Goal: Information Seeking & Learning: Learn about a topic

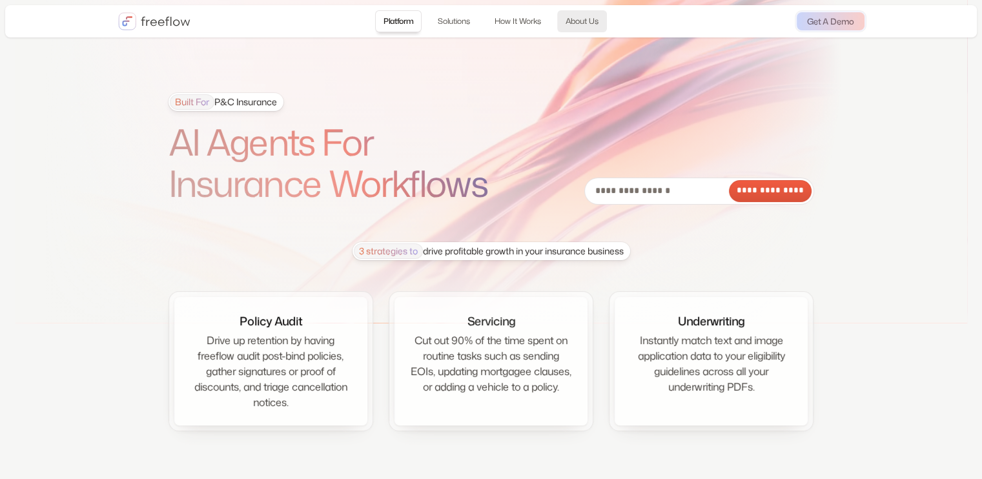
click at [586, 21] on link "About Us" at bounding box center [582, 21] width 50 height 22
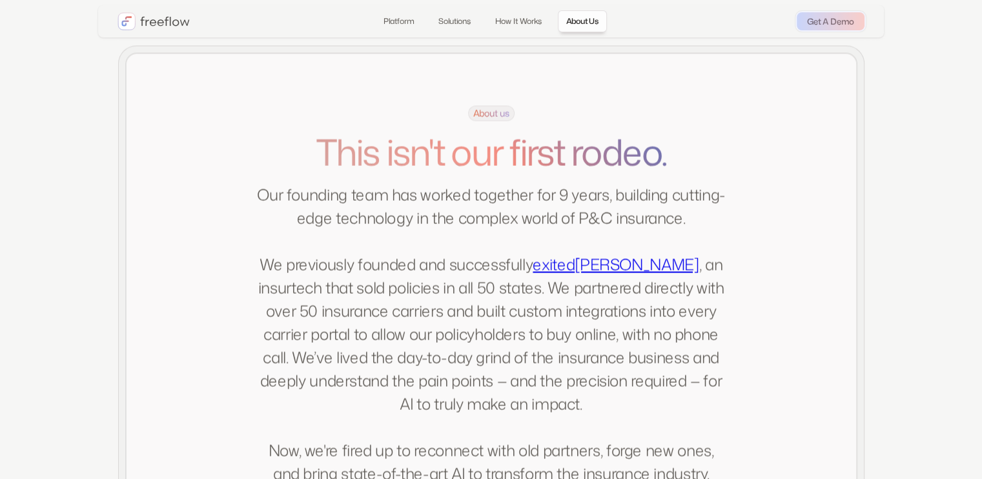
scroll to position [2507, 0]
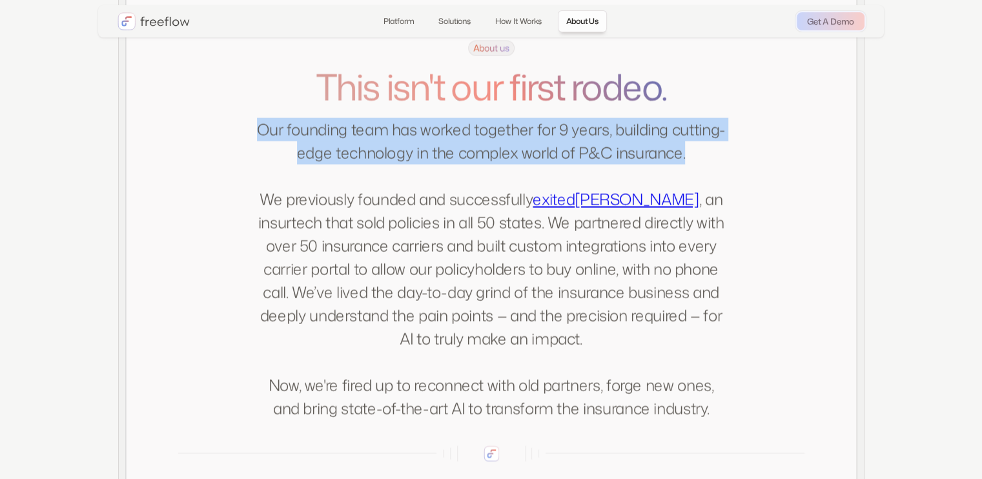
drag, startPoint x: 245, startPoint y: 147, endPoint x: 691, endPoint y: 160, distance: 445.8
click at [691, 160] on div "About us This isn't our first rodeo. Our founding team has worked together for …" at bounding box center [491, 231] width 626 height 380
copy p "Our founding team has worked together for 9 years, building cutting-edge techno…"
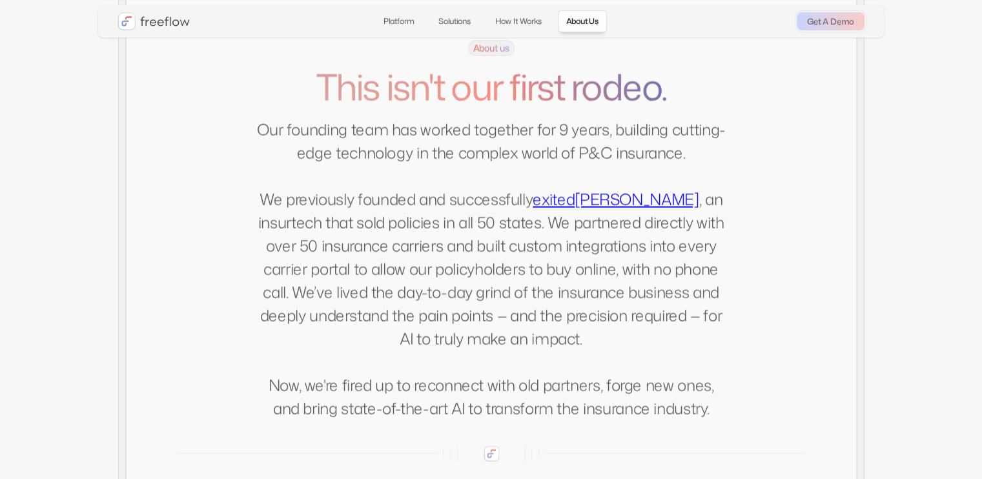
click at [198, 294] on div "About us This isn't our first rodeo. Our founding team has worked together for …" at bounding box center [491, 231] width 626 height 380
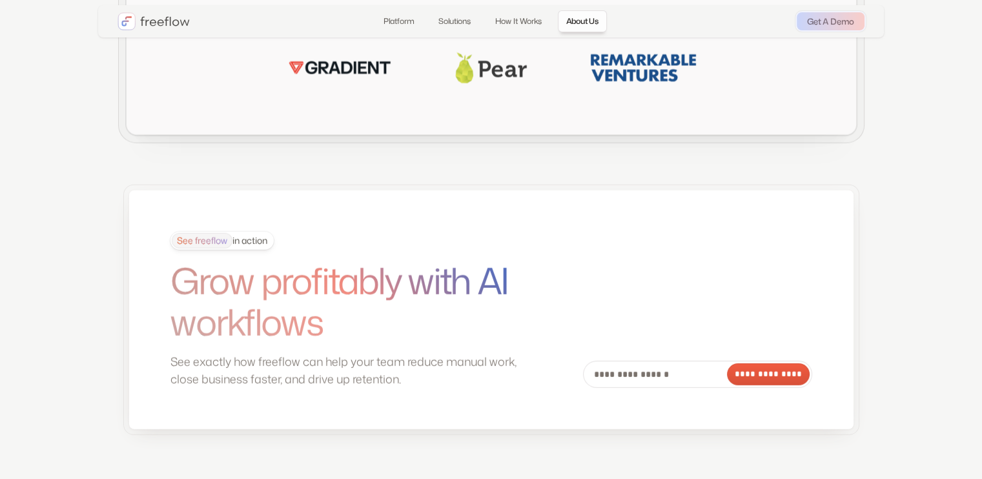
scroll to position [3540, 0]
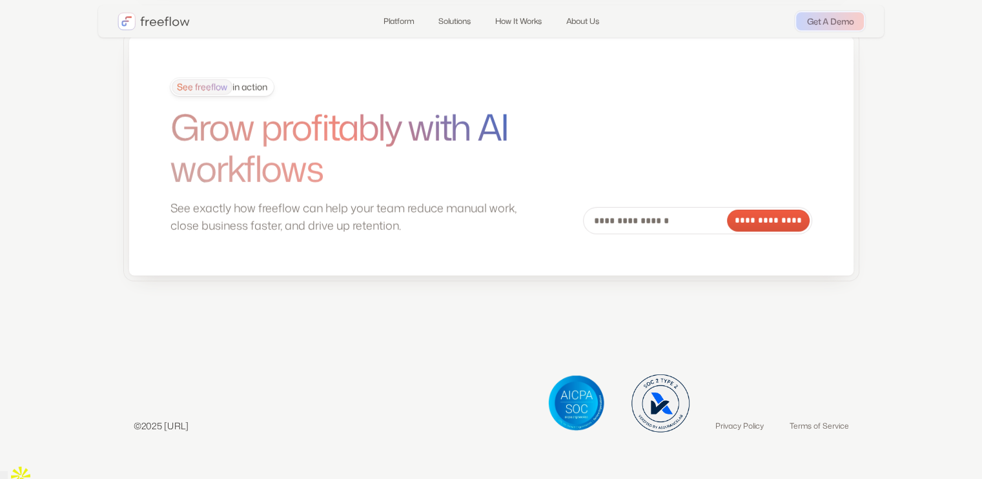
drag, startPoint x: 165, startPoint y: 438, endPoint x: 209, endPoint y: 435, distance: 44.7
click at [209, 433] on div "©2025 [URL] Privacy Policy Terms of Service" at bounding box center [491, 404] width 747 height 58
